Goal: Task Accomplishment & Management: Manage account settings

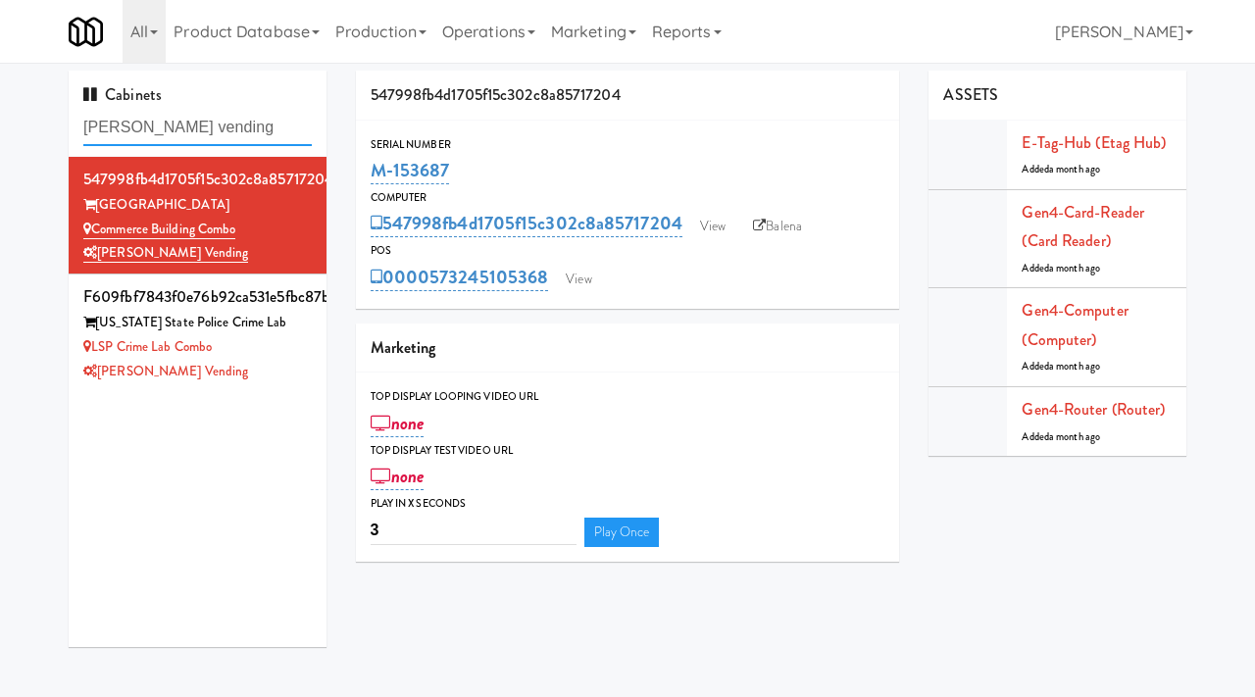
click at [213, 132] on input "stuckey vending" at bounding box center [197, 128] width 228 height 36
paste input "Notre Dame - Cooler"
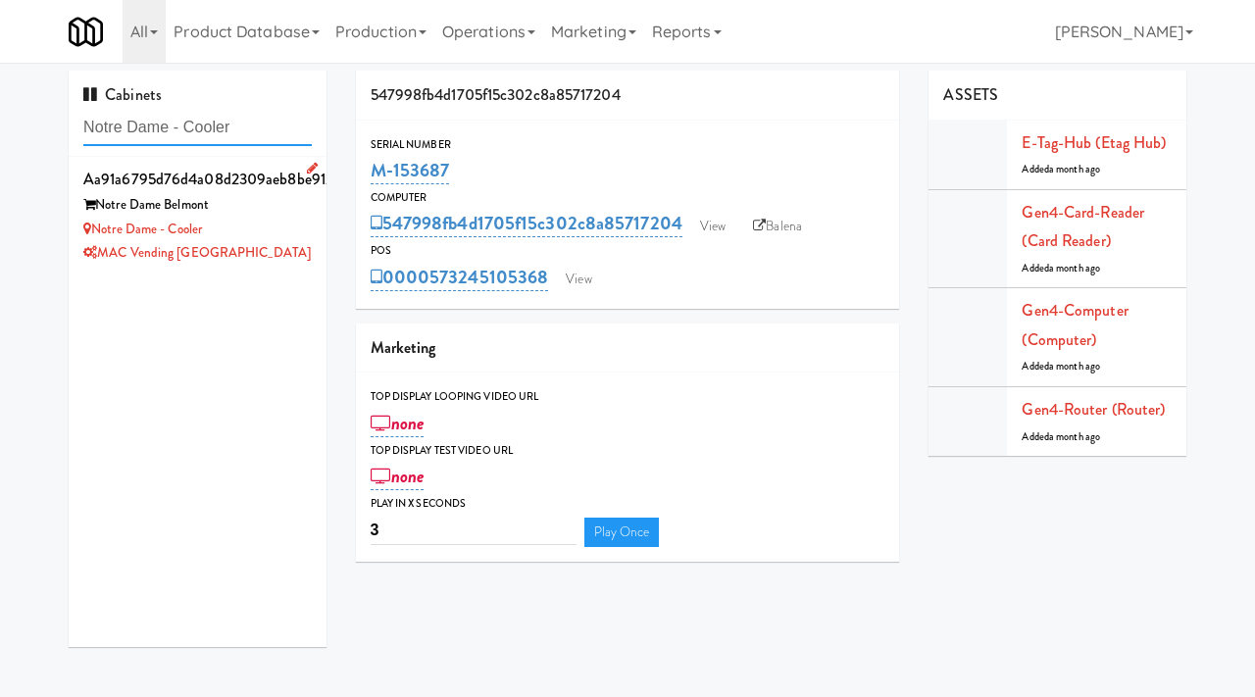
type input "Notre Dame - Cooler"
click at [274, 223] on div "Notre Dame - Cooler" at bounding box center [197, 230] width 228 height 25
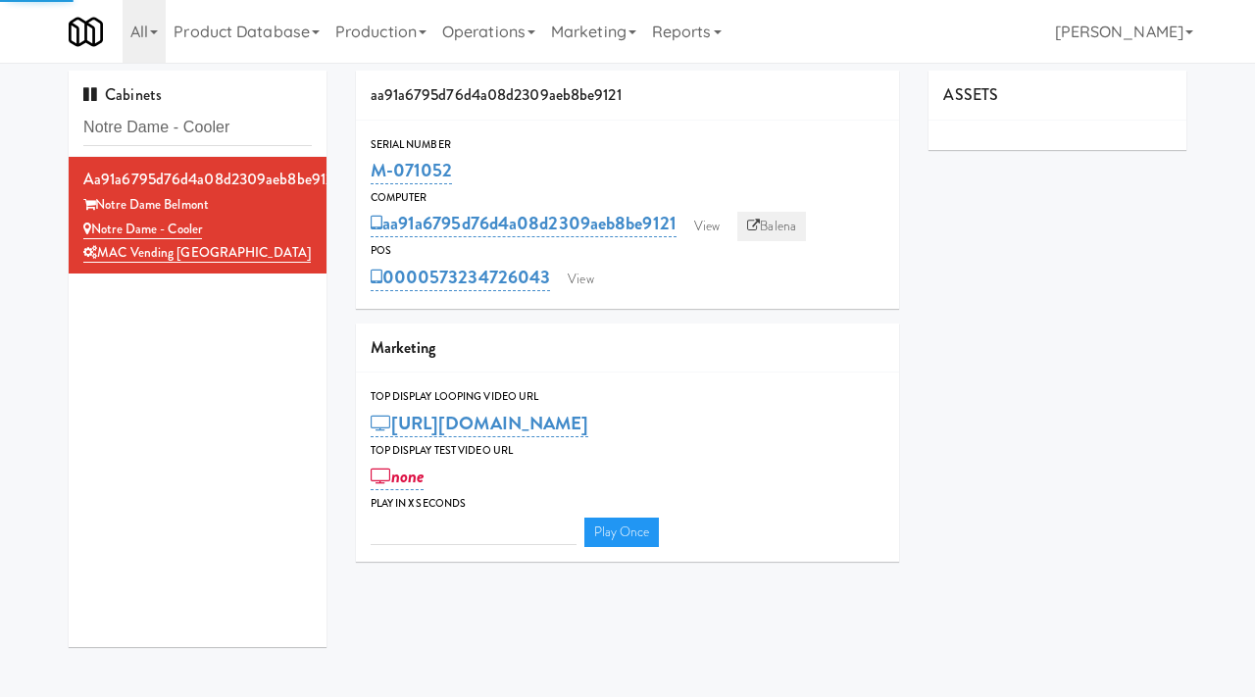
type input "3"
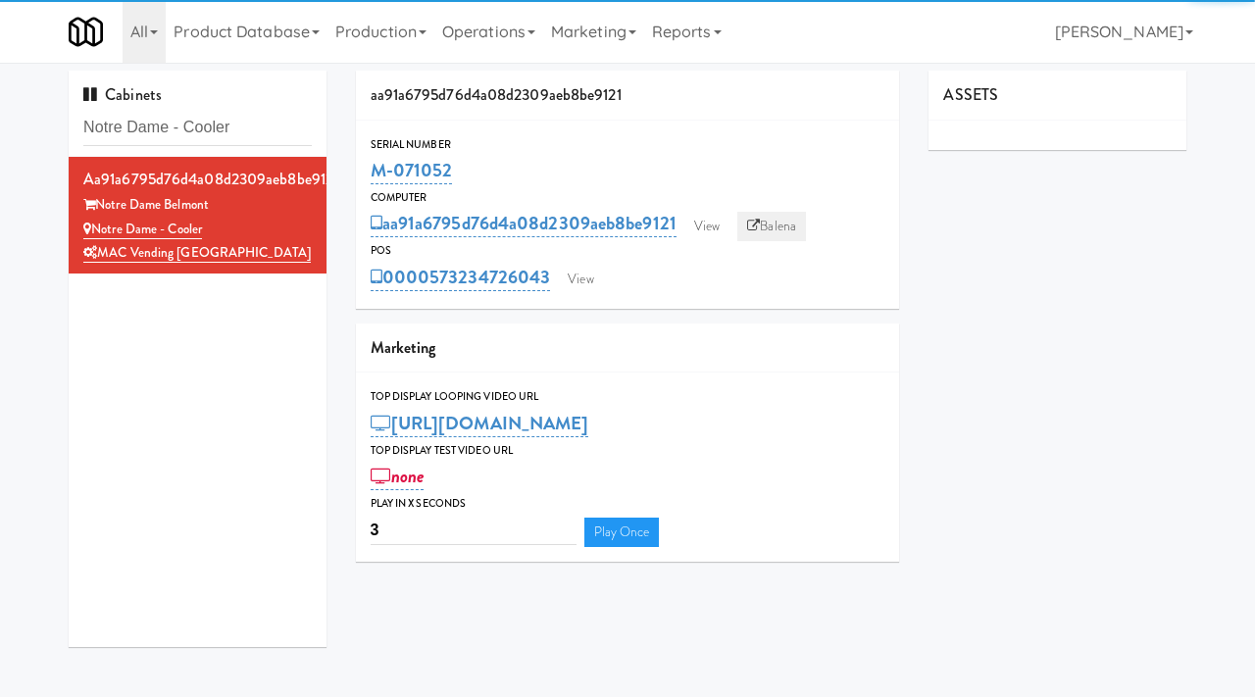
click at [773, 224] on link "Balena" at bounding box center [771, 226] width 69 height 29
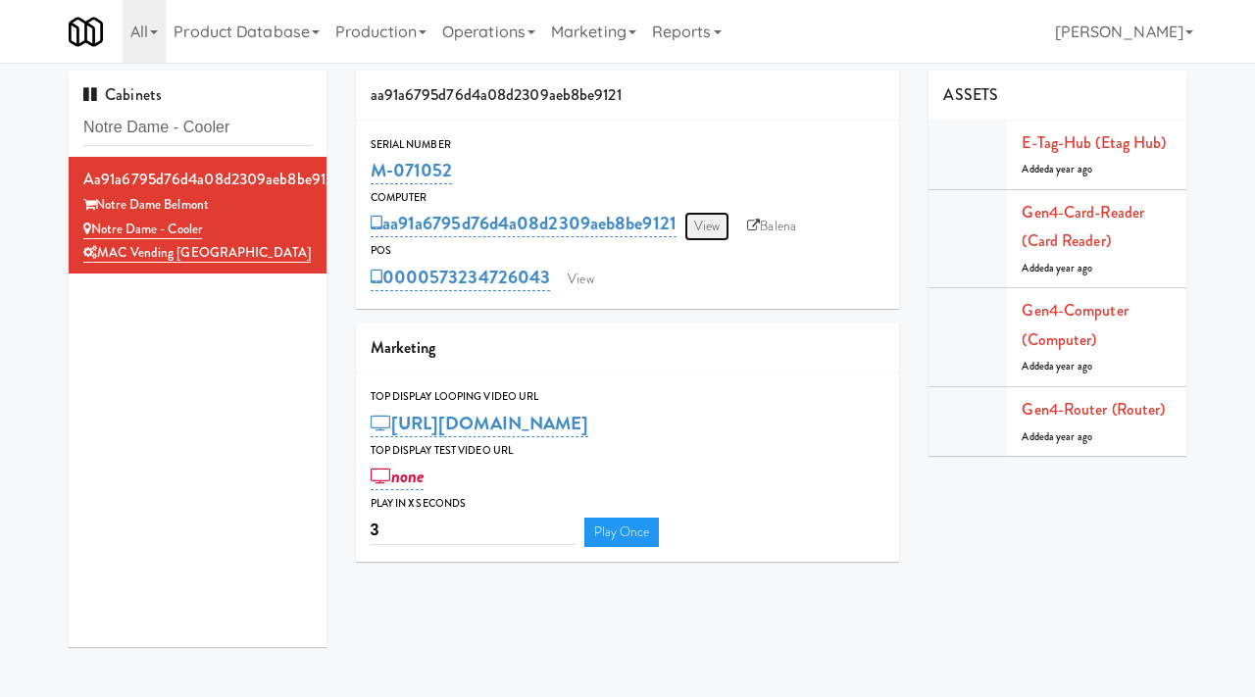
click at [719, 232] on link "View" at bounding box center [706, 226] width 45 height 29
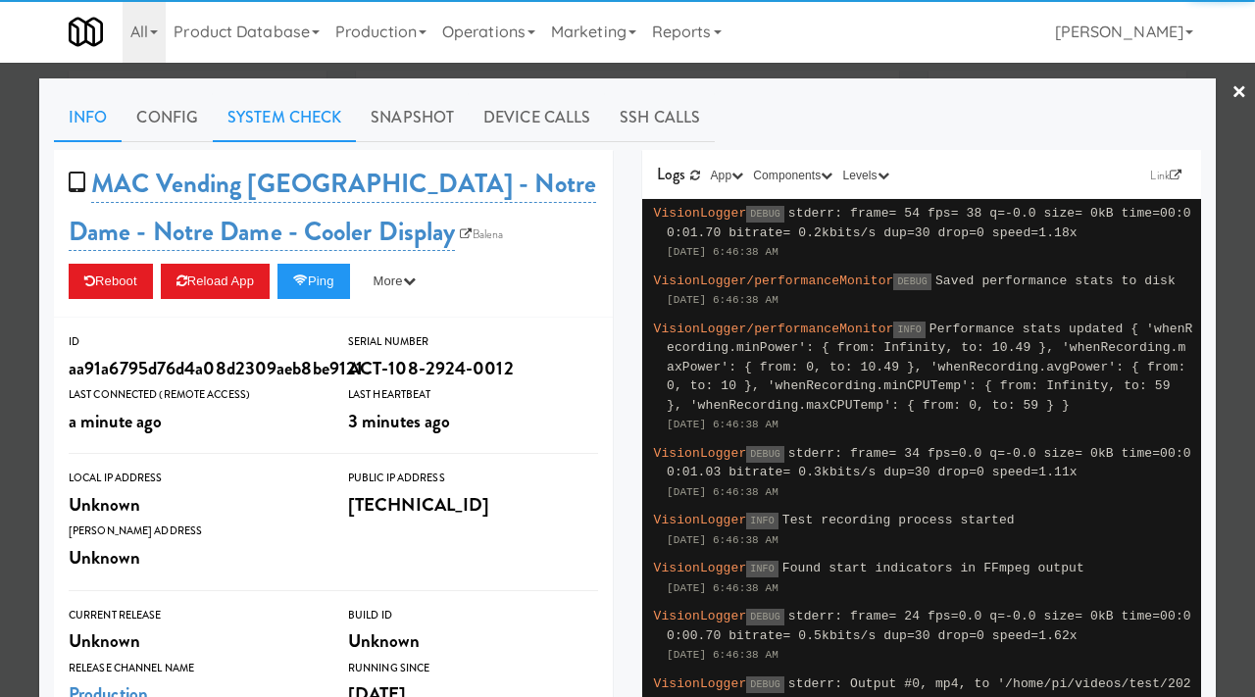
click at [294, 110] on link "System Check" at bounding box center [284, 117] width 143 height 49
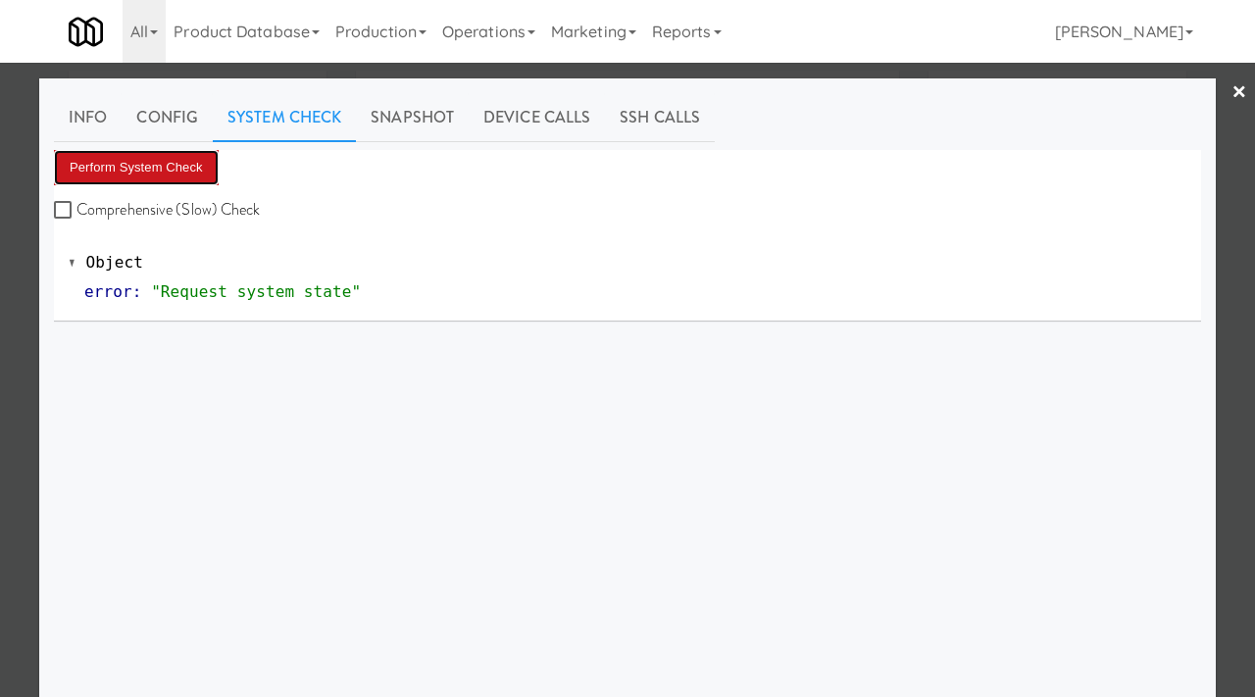
click at [186, 167] on button "Perform System Check" at bounding box center [136, 167] width 165 height 35
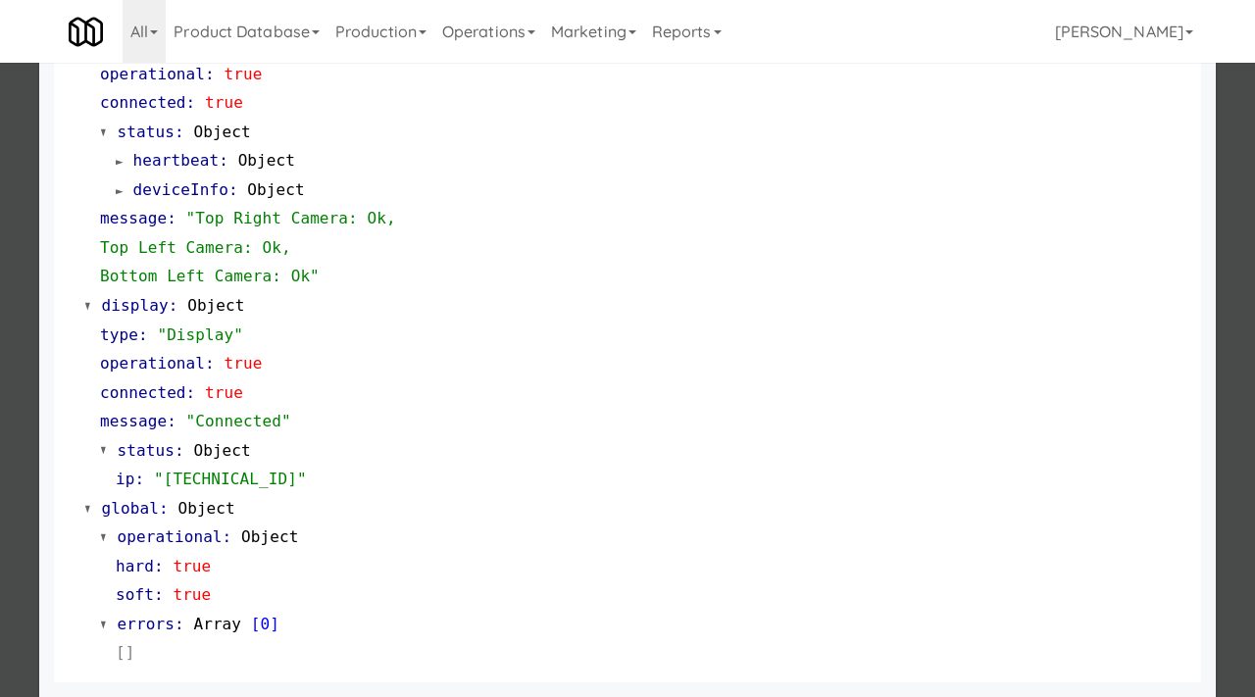
scroll to position [801, 0]
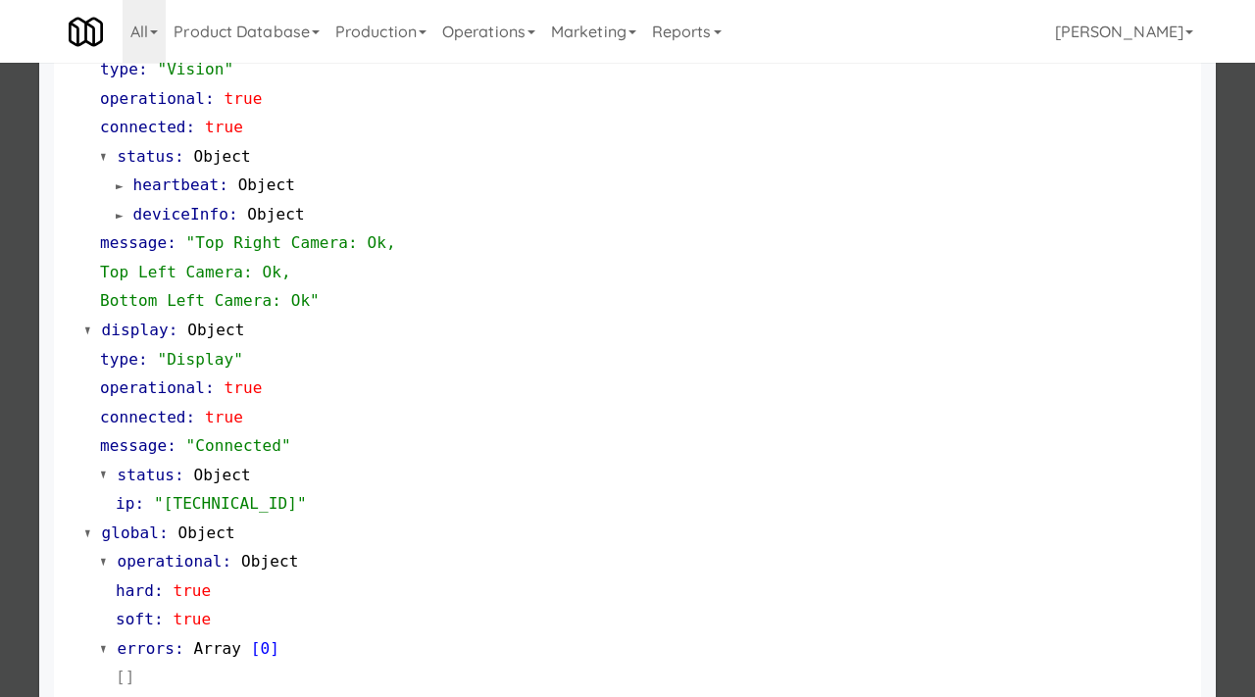
click at [6, 273] on div at bounding box center [627, 348] width 1255 height 697
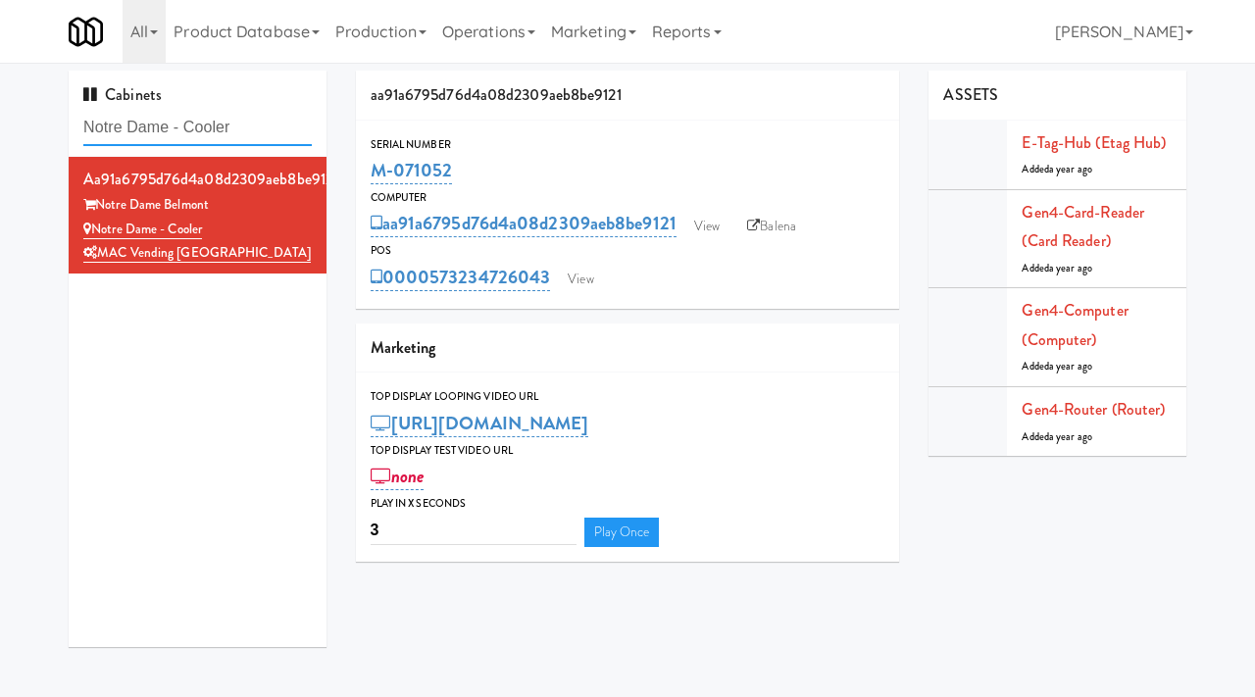
drag, startPoint x: 237, startPoint y: 131, endPoint x: 27, endPoint y: 121, distance: 210.1
click at [27, 121] on div "Cabinets Notre Dame - Cooler aa91a6795d76d4a08d2309aeb8be9121 Notre Dame Belmon…" at bounding box center [627, 366] width 1255 height 591
paste input "Florence Collective COMBO"
type input "Florence Collective COMBO"
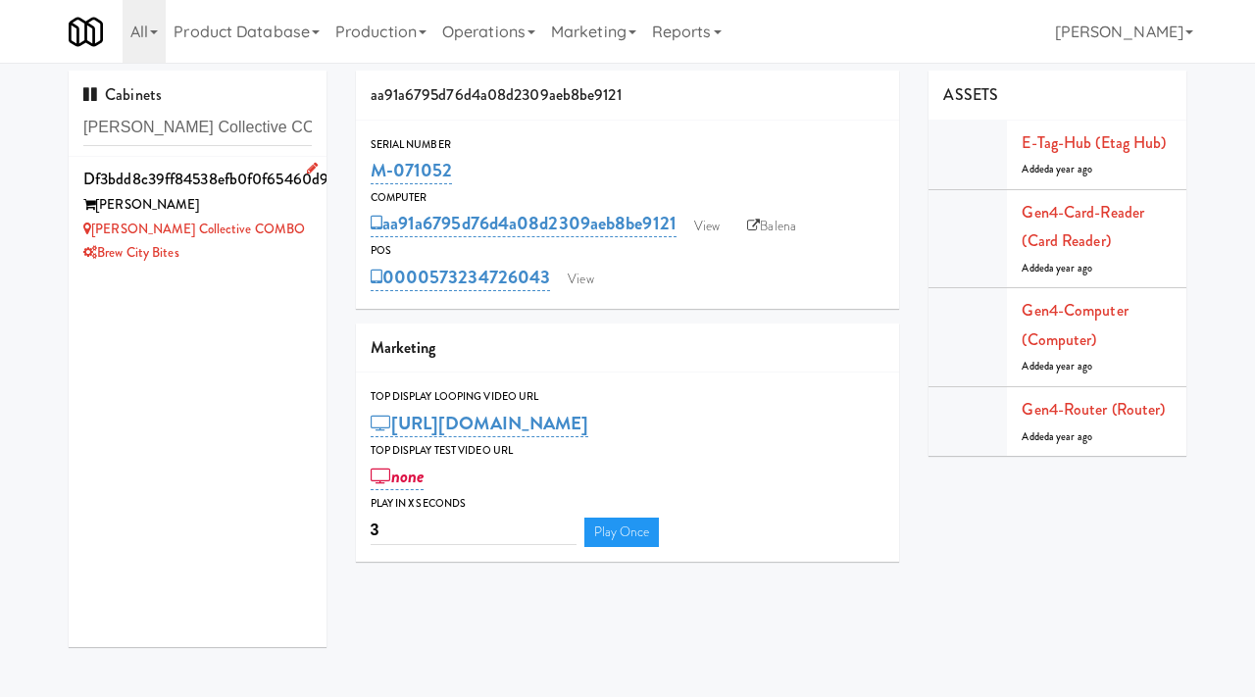
click at [277, 231] on div "Florence Collective COMBO" at bounding box center [197, 230] width 228 height 25
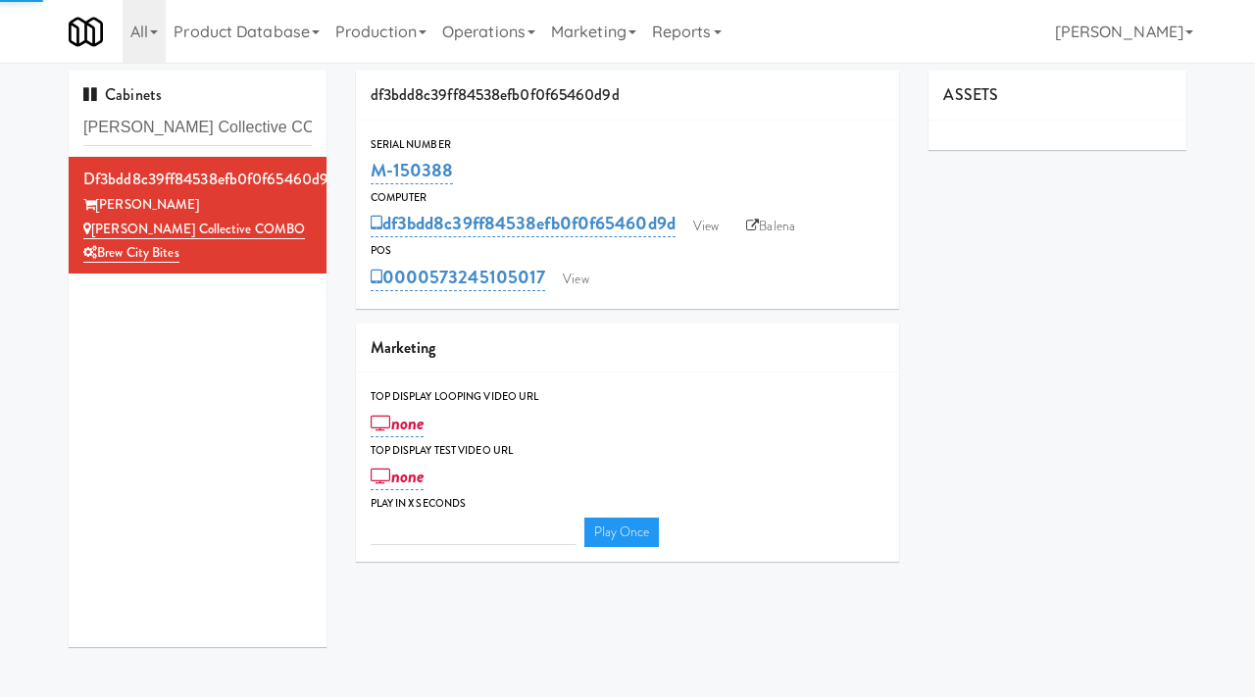
type input "3"
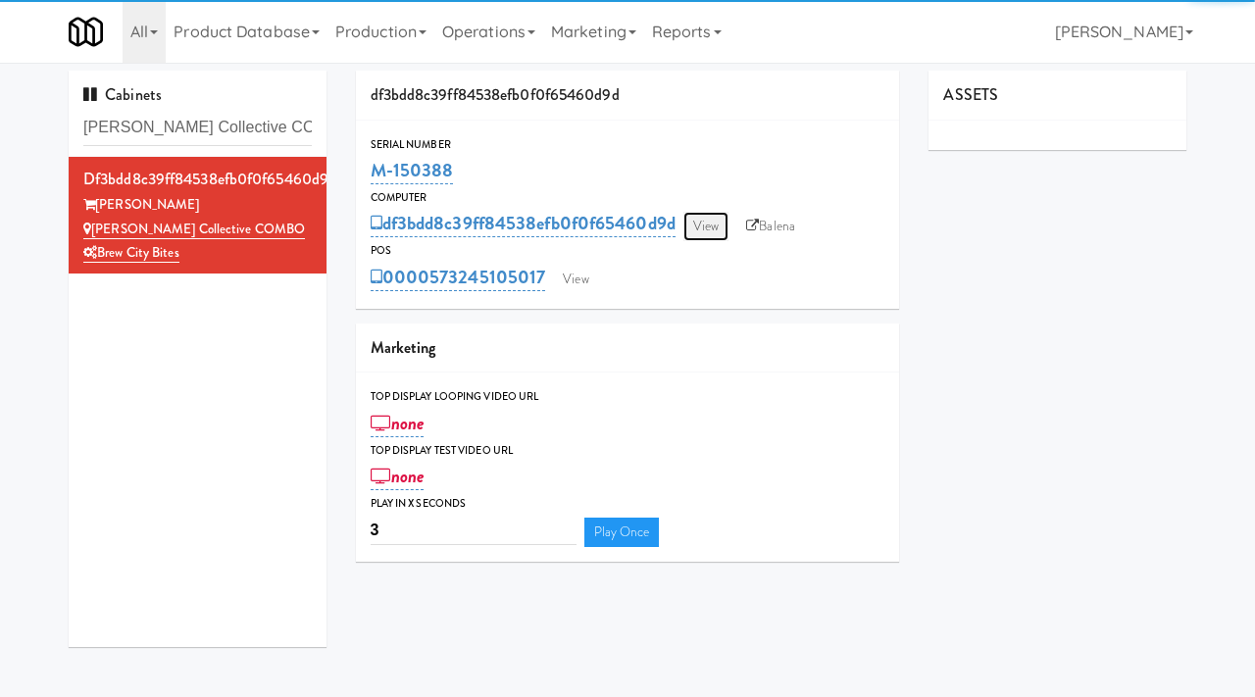
click at [723, 221] on link "View" at bounding box center [705, 226] width 45 height 29
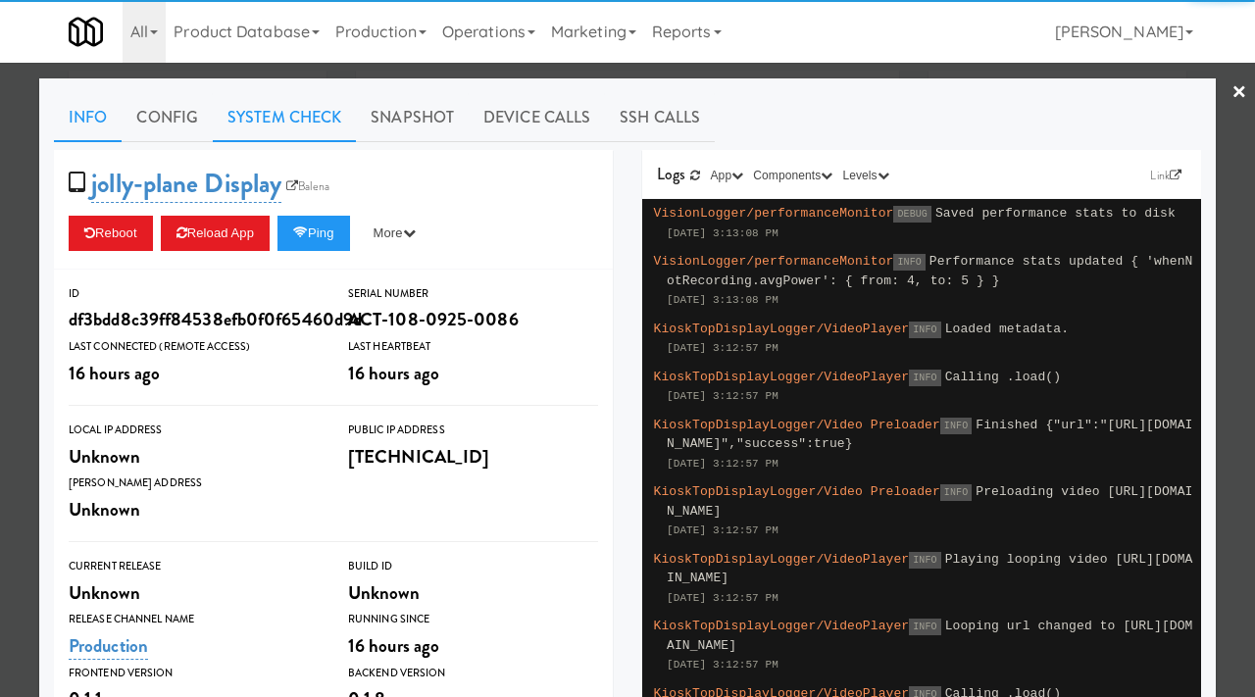
click at [279, 122] on link "System Check" at bounding box center [284, 117] width 143 height 49
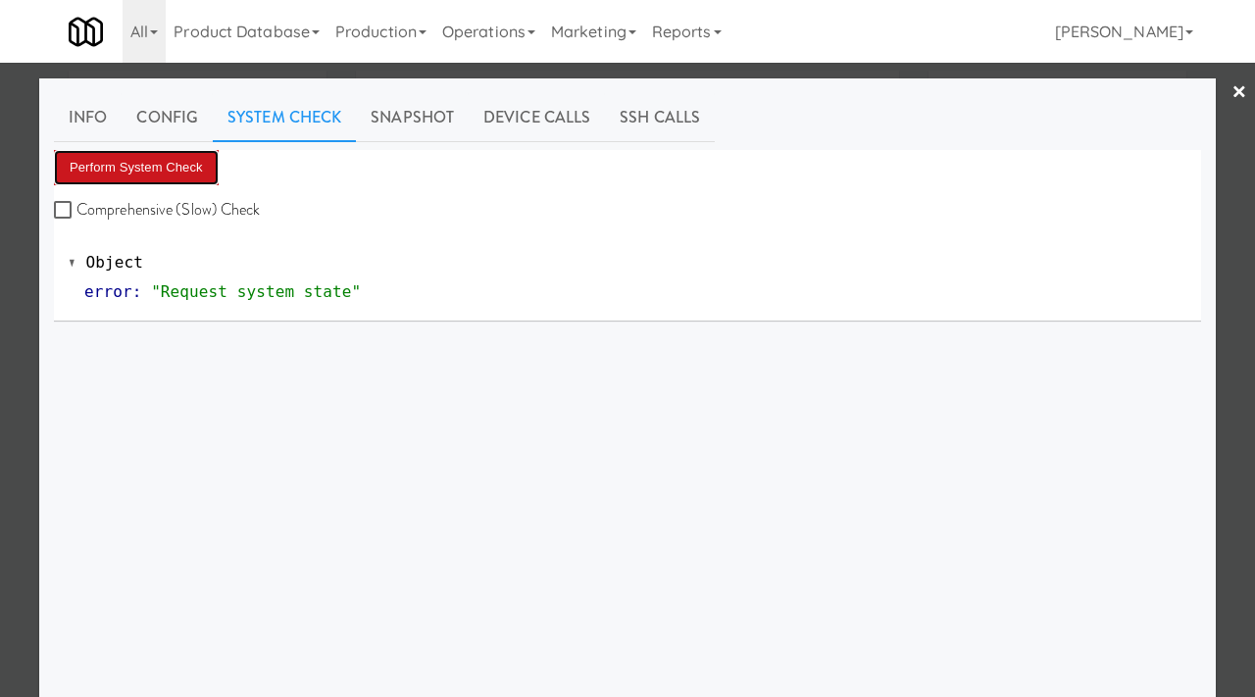
click at [187, 169] on button "Perform System Check" at bounding box center [136, 167] width 165 height 35
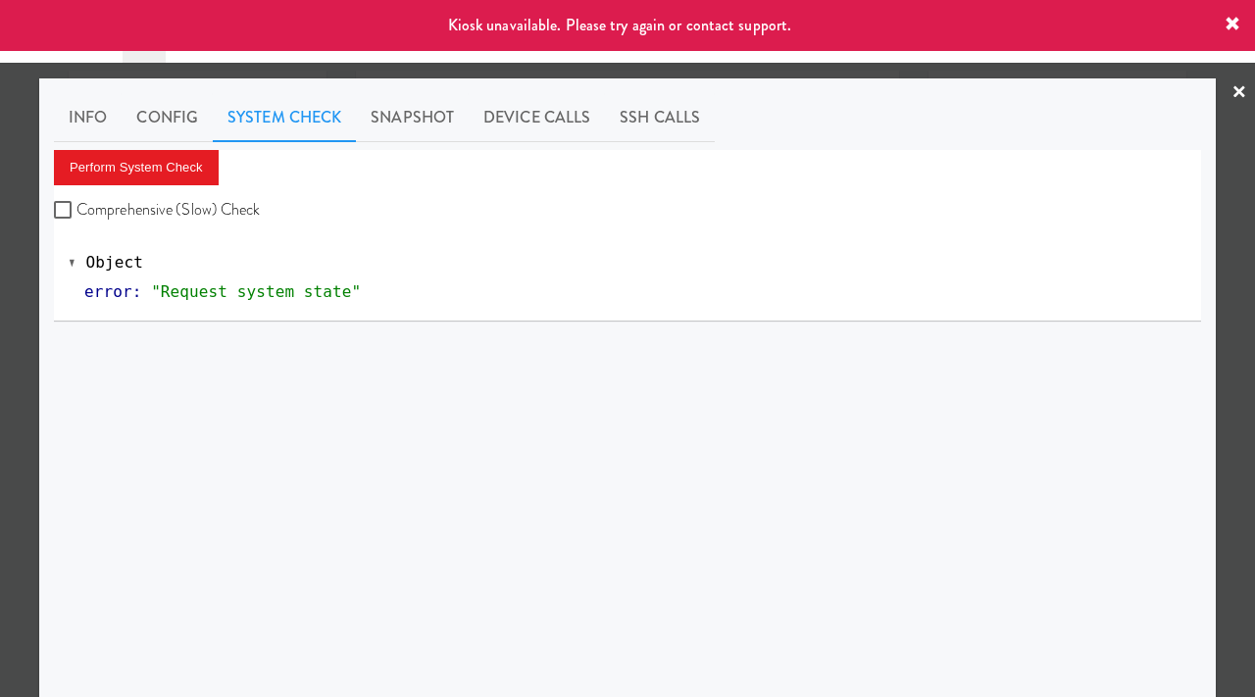
click at [3, 294] on div at bounding box center [627, 348] width 1255 height 697
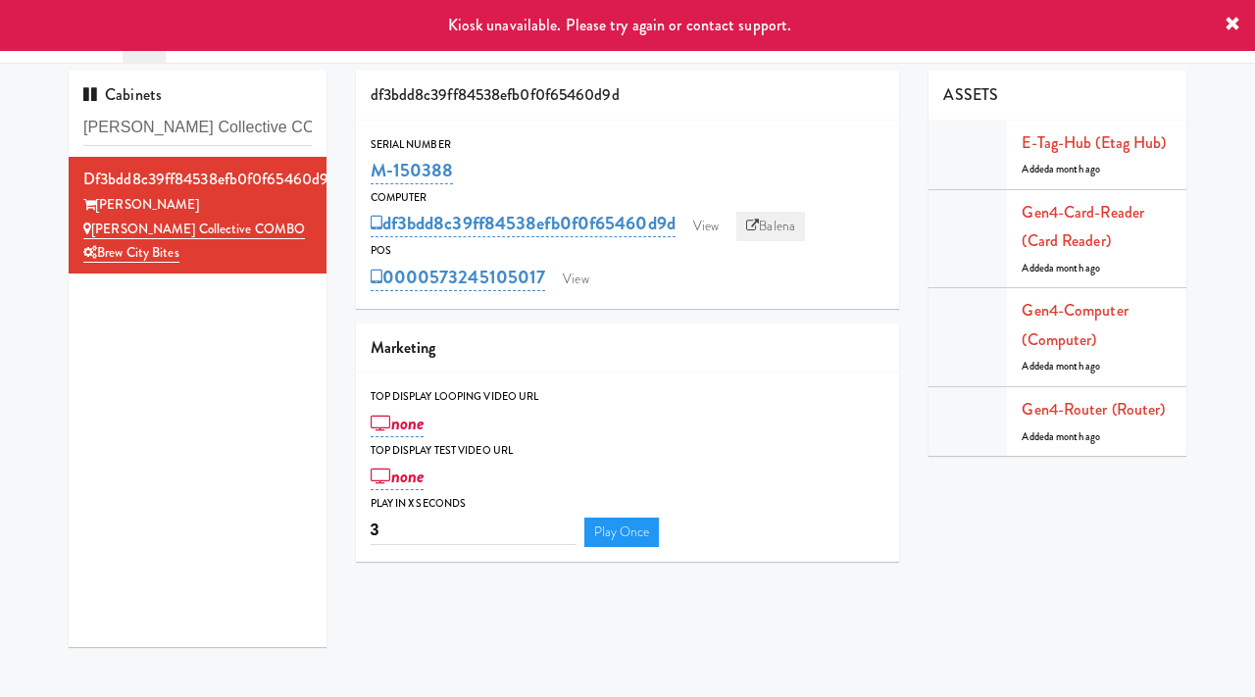
click at [788, 227] on link "Balena" at bounding box center [770, 226] width 69 height 29
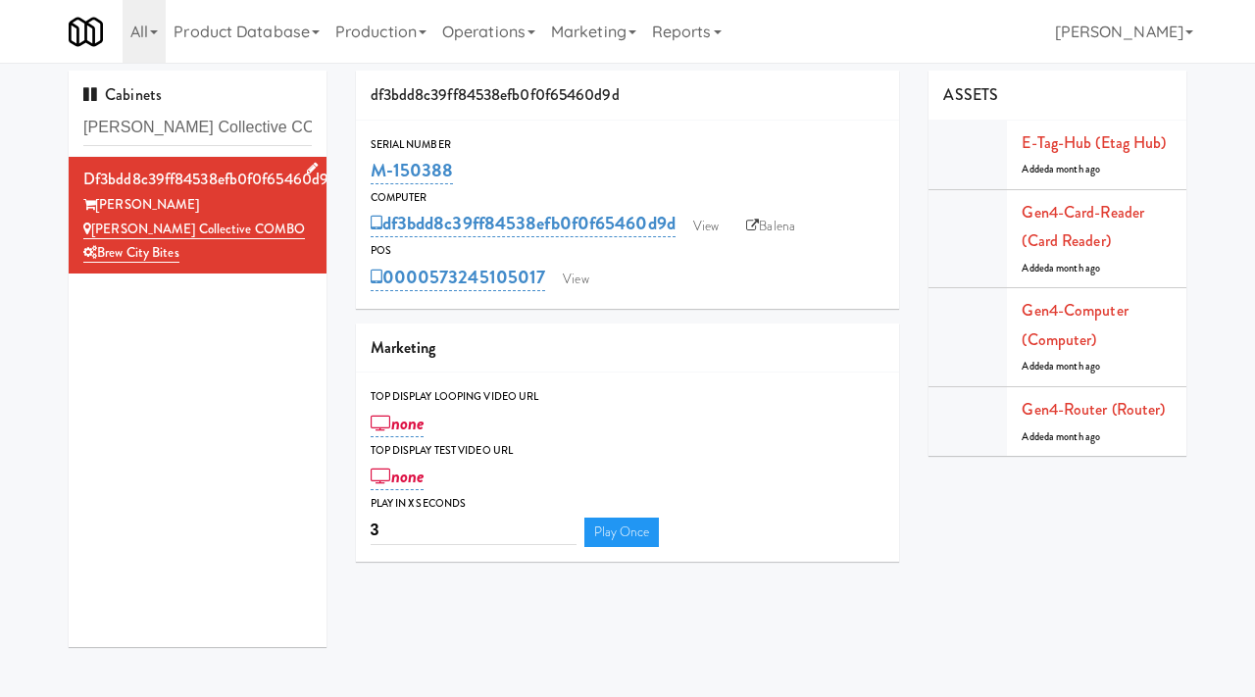
scroll to position [63, 0]
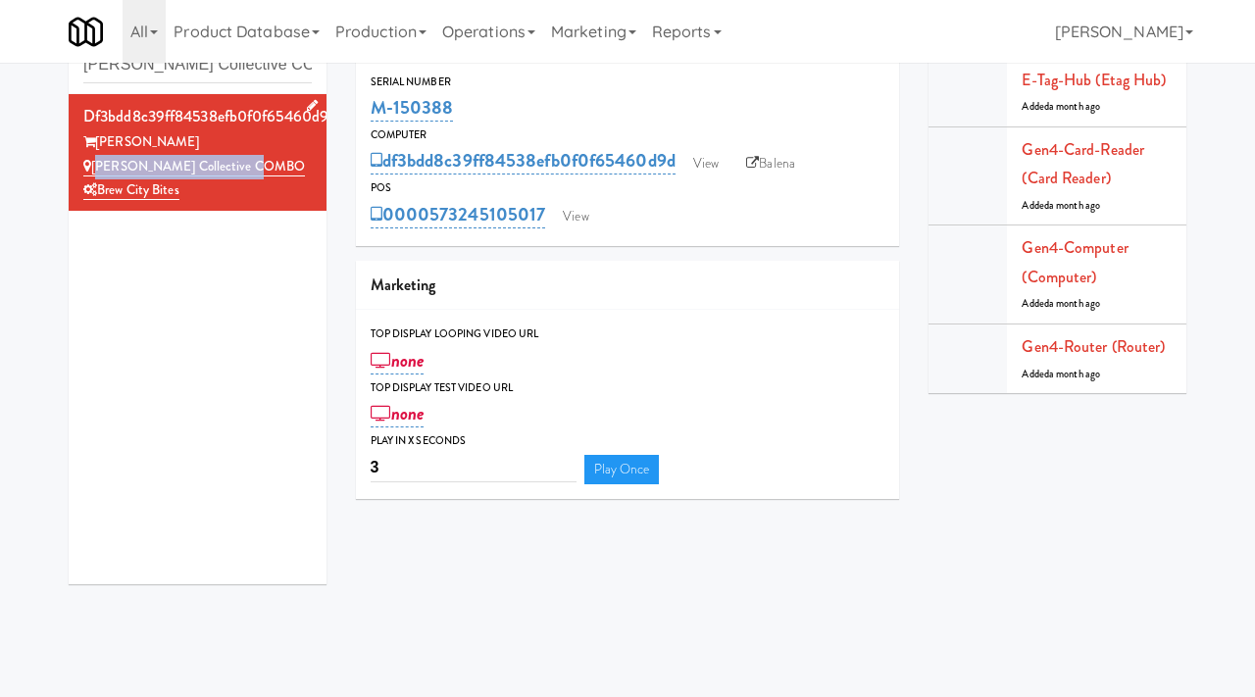
drag, startPoint x: 277, startPoint y: 175, endPoint x: 94, endPoint y: 170, distance: 183.4
click at [94, 170] on div "Florence Collective COMBO" at bounding box center [197, 167] width 228 height 25
copy link "Florence Collective COMBO"
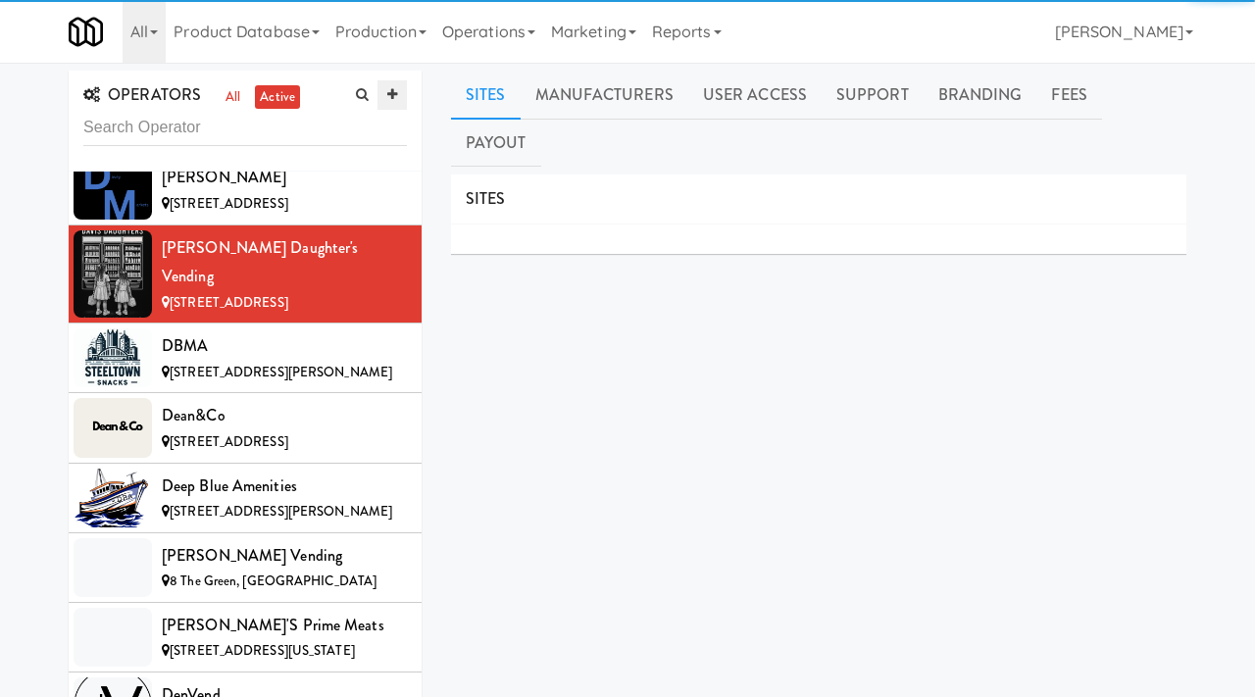
click at [393, 98] on icon at bounding box center [392, 94] width 10 height 13
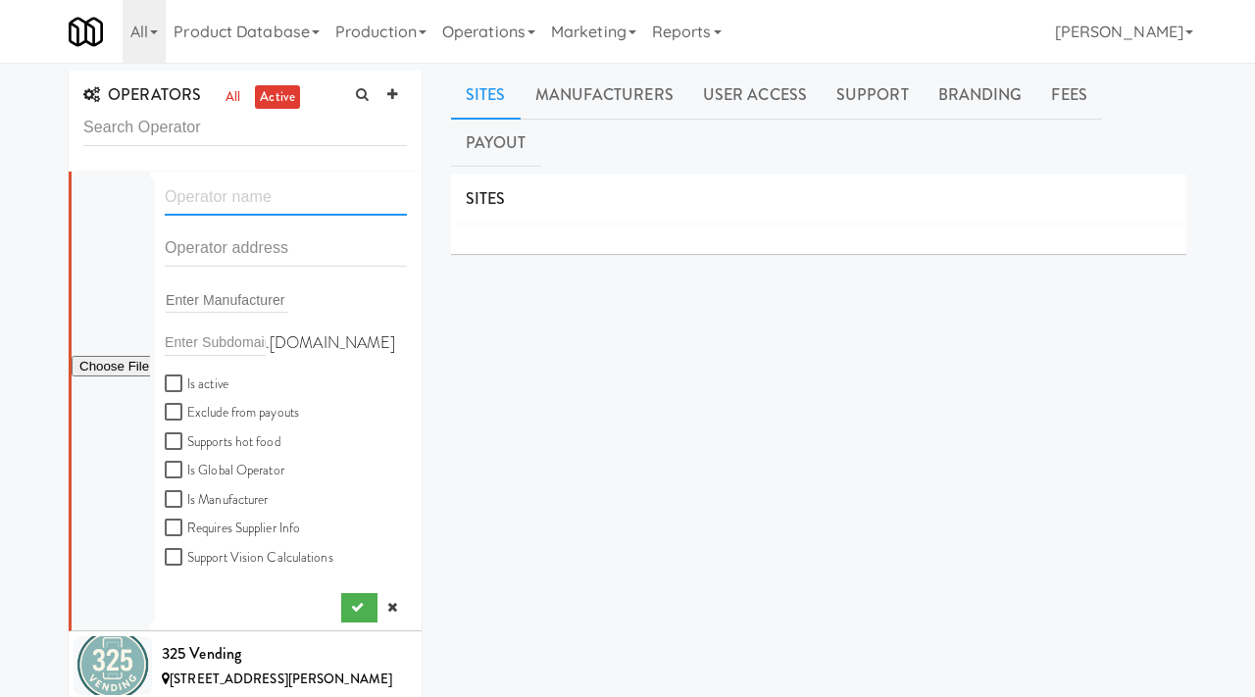
click at [294, 197] on input "text" at bounding box center [286, 197] width 242 height 36
paste input "Xavia Ventures"
type input "Xavia Ventures"
click at [230, 244] on input "text" at bounding box center [286, 248] width 242 height 36
paste input "17 Bathurst St"
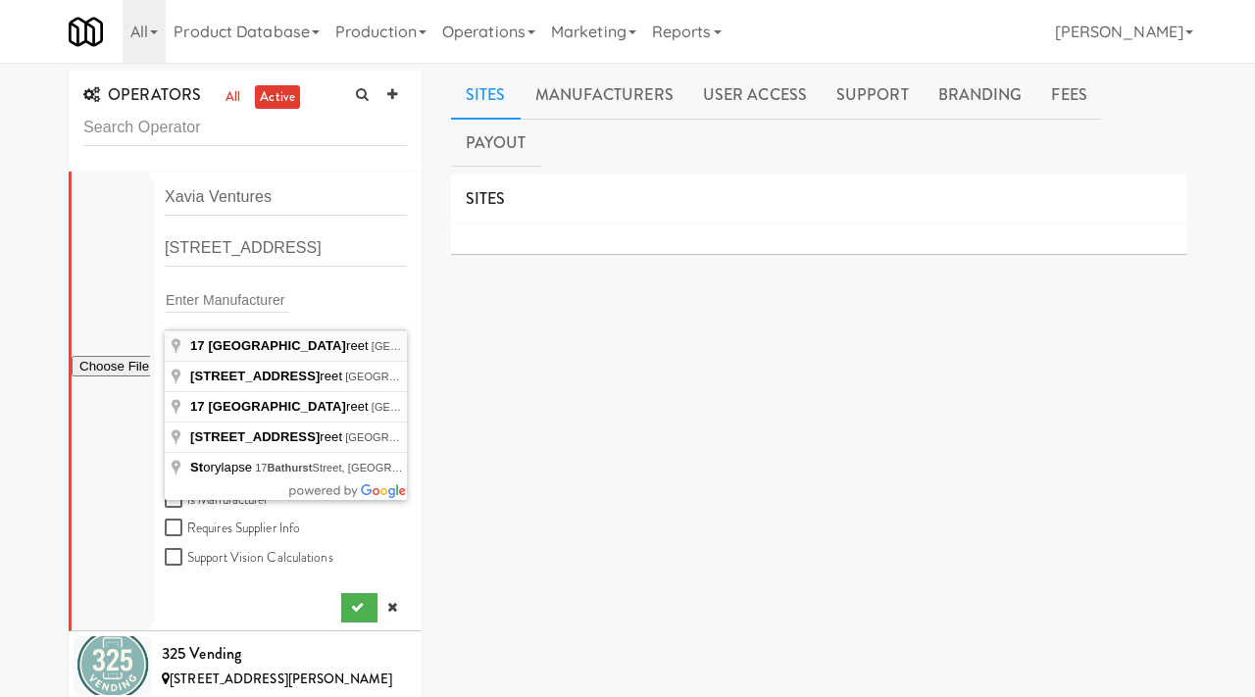
type input "17 Bathurst Street, Toronto, ON, Canada"
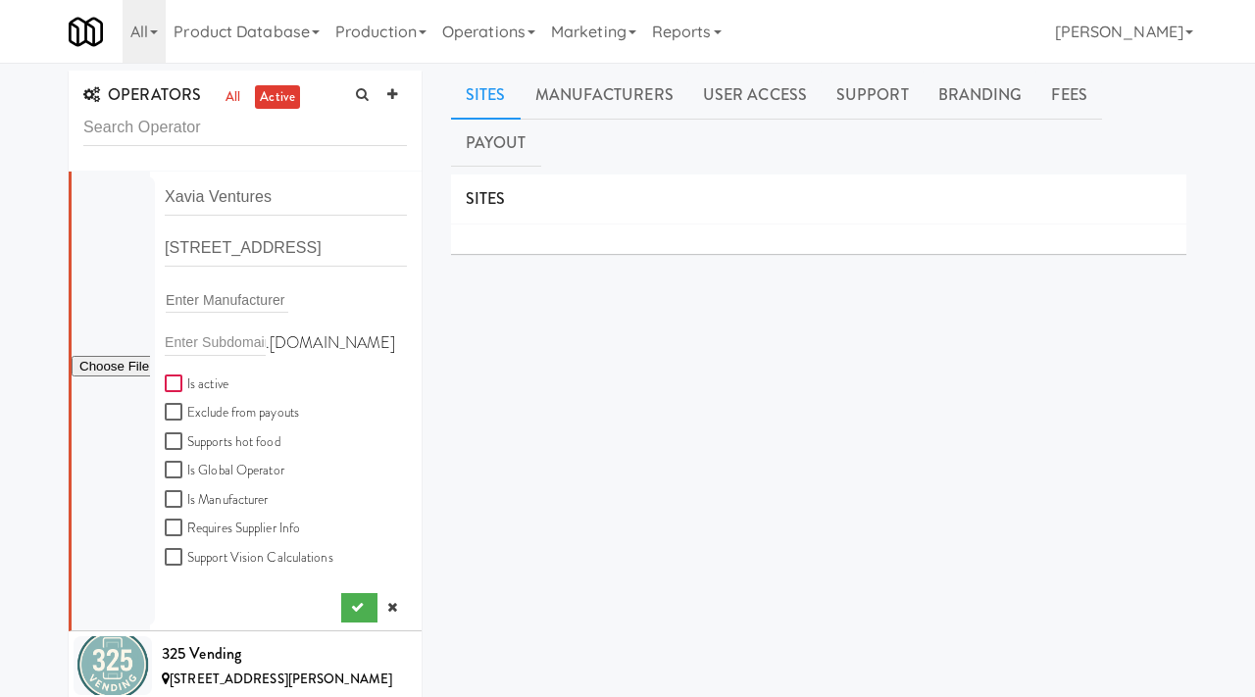
click at [171, 379] on input "Is active" at bounding box center [176, 384] width 23 height 16
checkbox input "true"
click at [118, 362] on input "file" at bounding box center [111, 367] width 78 height 25
type input "C:\fakepath\0c020884-31c8-4fc7-b5f1-8d3191865098-0-2logo___dark_icon__270_x_270…"
click at [355, 609] on icon "submit" at bounding box center [357, 607] width 13 height 13
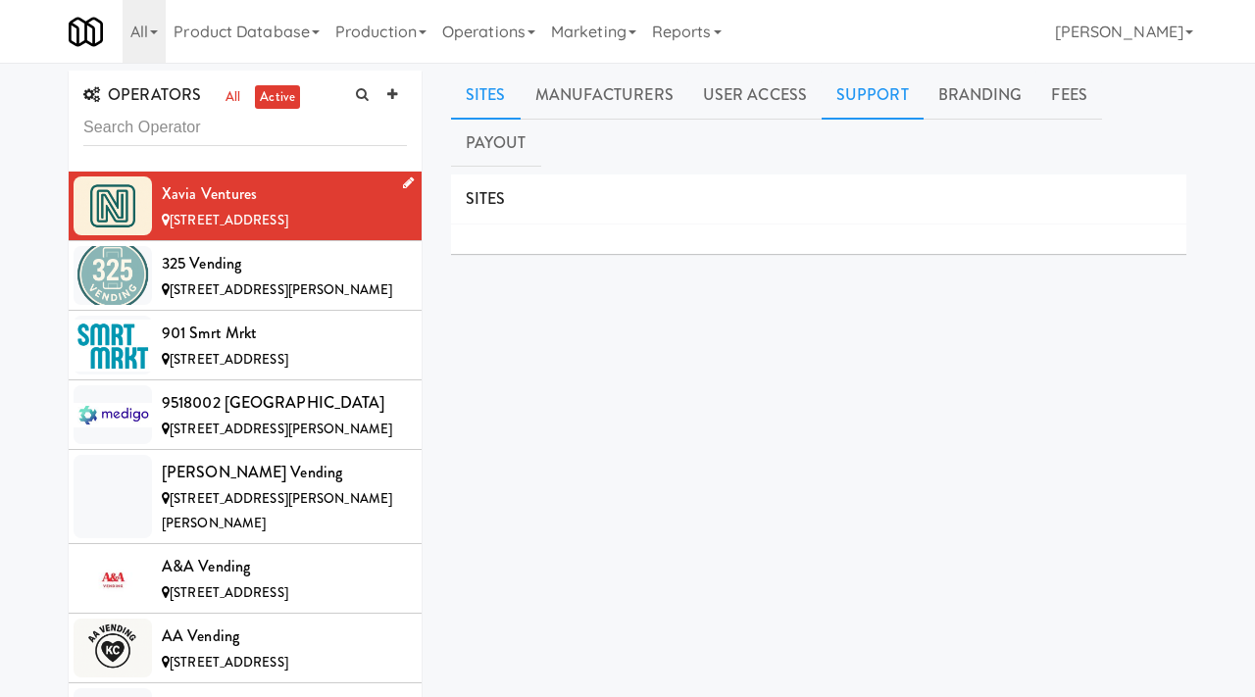
click at [871, 82] on link "Support" at bounding box center [873, 95] width 102 height 49
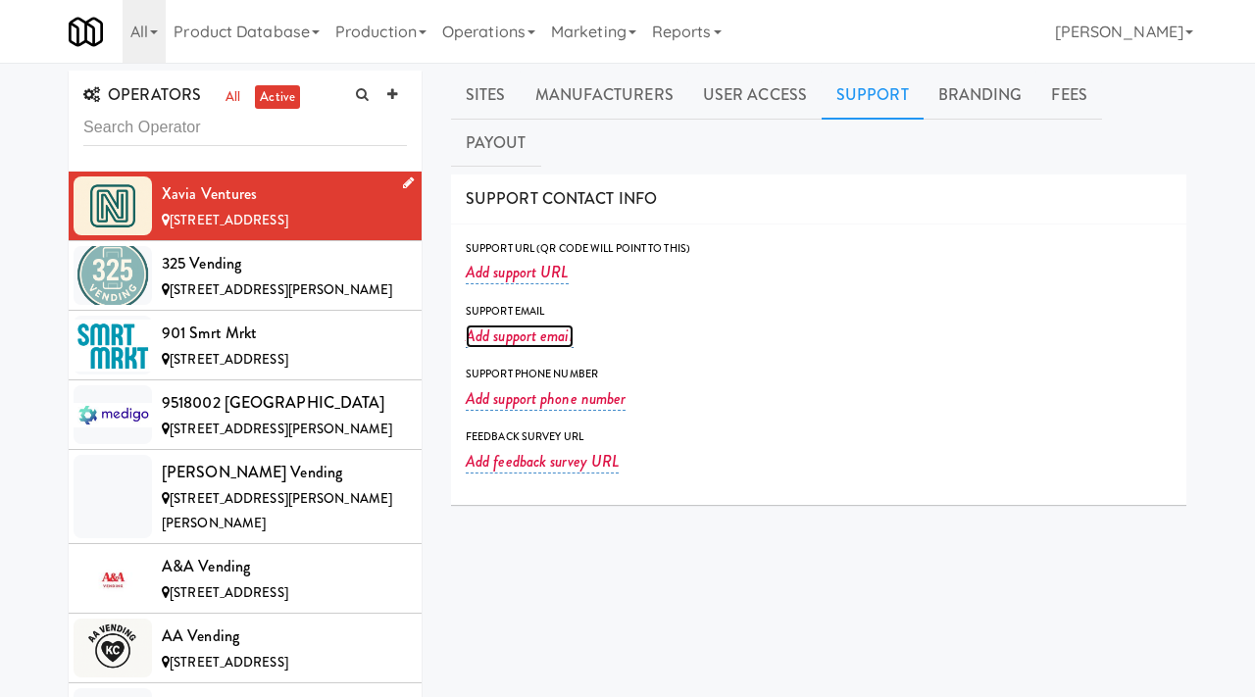
click at [523, 325] on link "Add support email" at bounding box center [520, 337] width 108 height 24
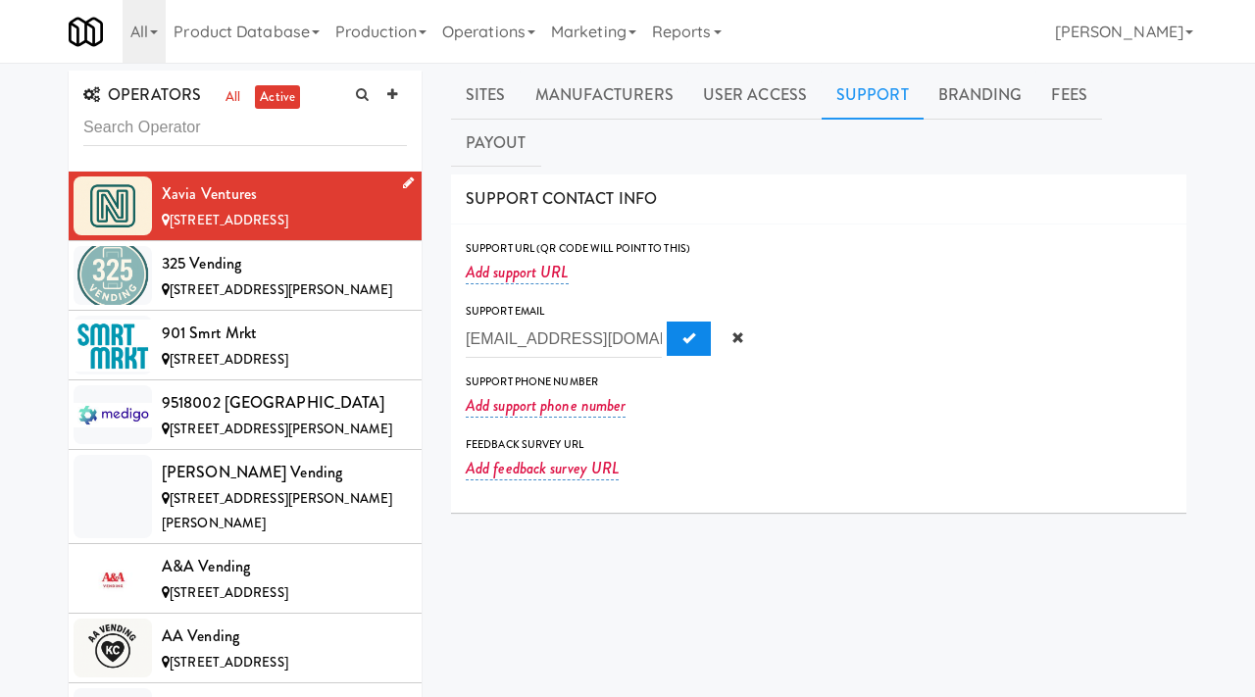
type input "contact@nano-mart.ca"
click at [682, 331] on span "Submit" at bounding box center [688, 337] width 13 height 13
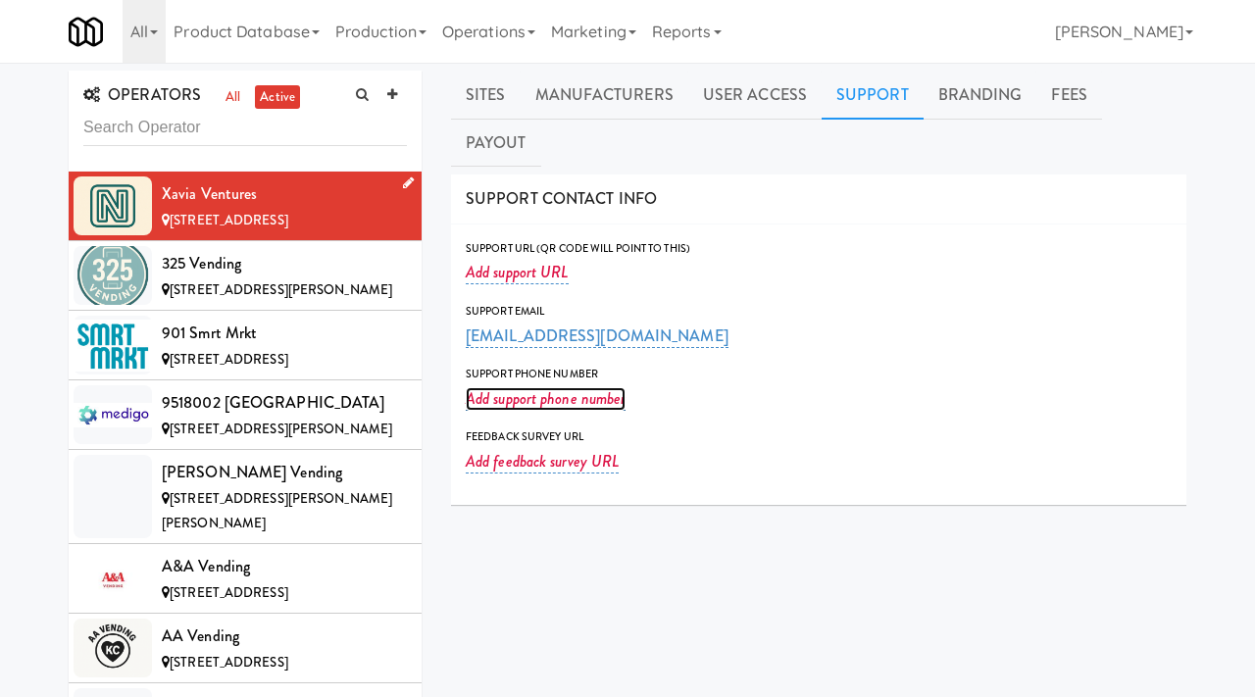
click at [511, 387] on link "Add support phone number" at bounding box center [546, 399] width 160 height 24
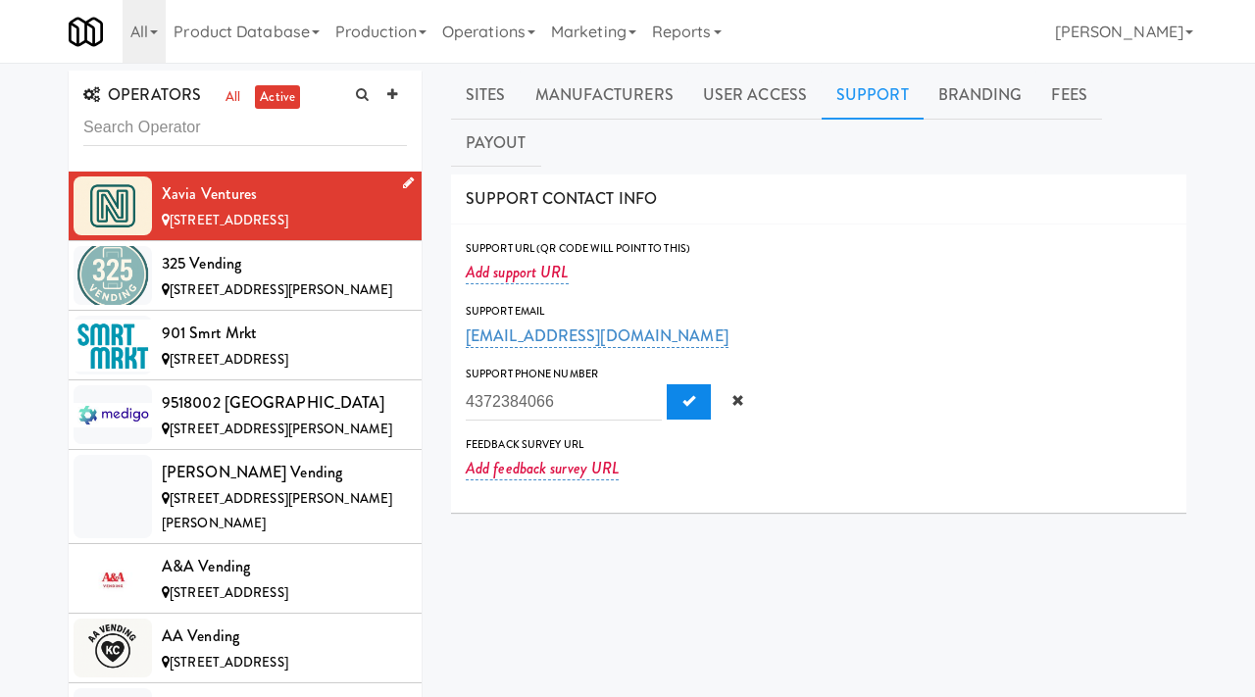
type input "4372384066"
click at [682, 394] on span "Submit" at bounding box center [688, 400] width 13 height 13
